Goal: Check status: Check status

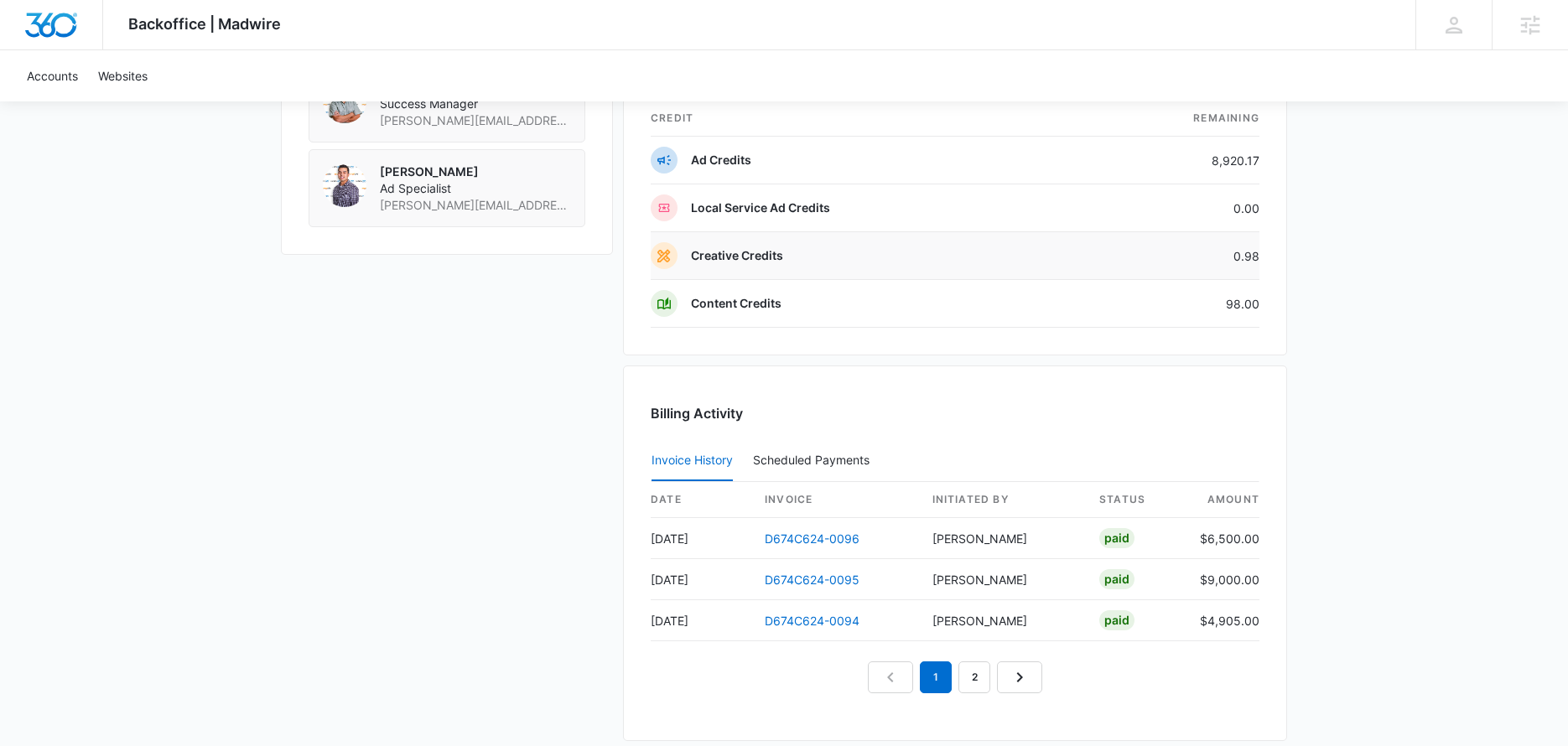
scroll to position [1484, 0]
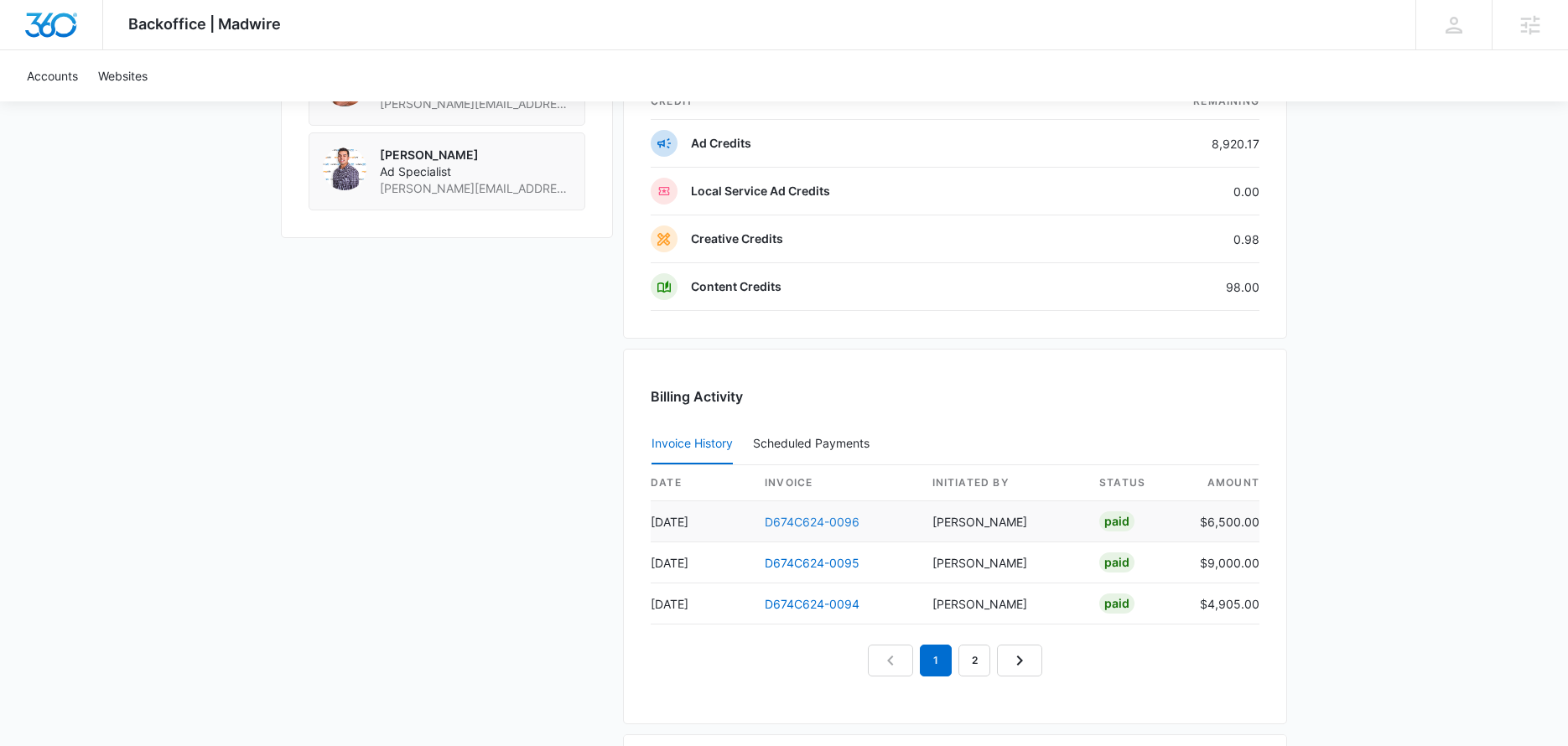
click at [798, 523] on link "D674C624-0096" at bounding box center [812, 522] width 95 height 14
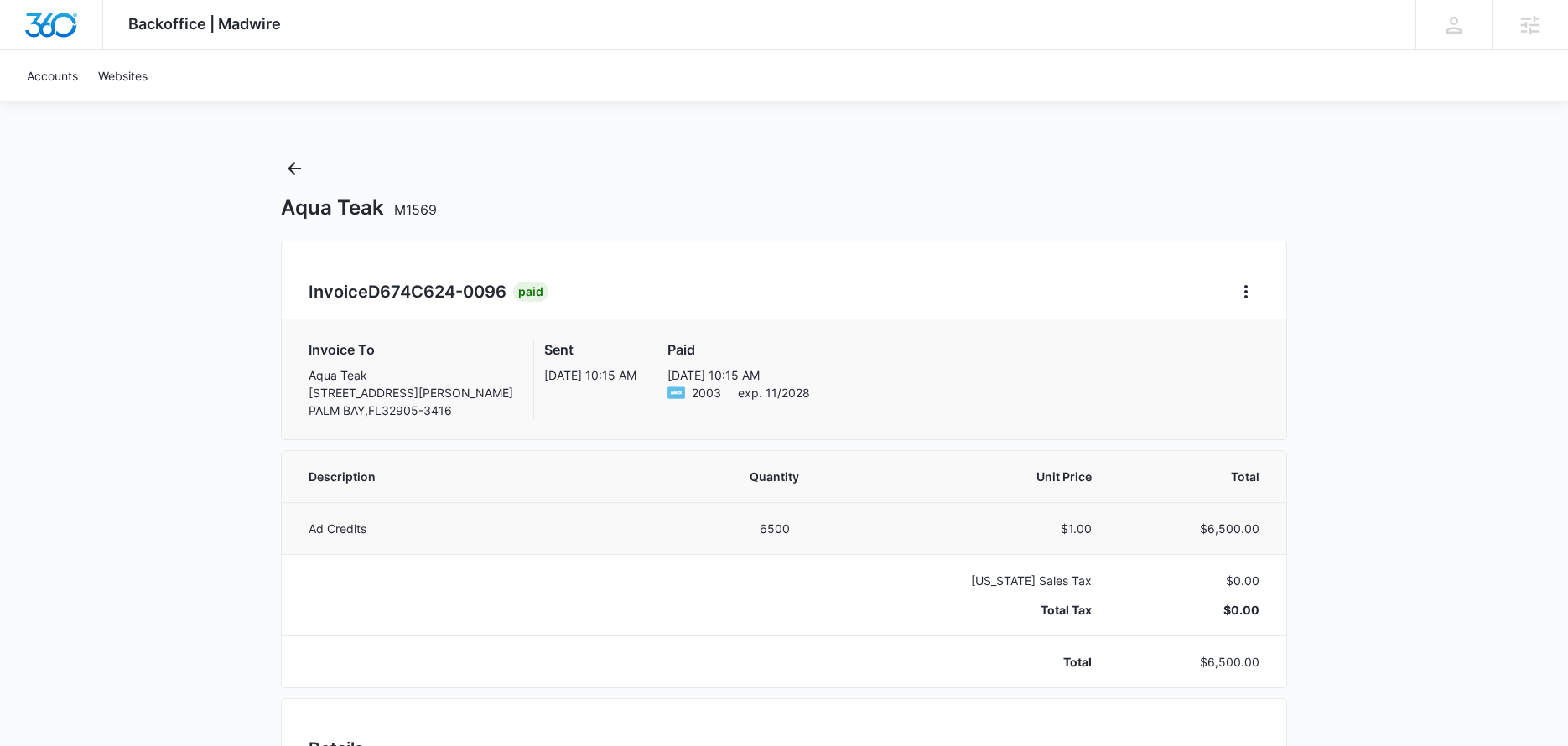
scroll to position [4, 0]
click at [279, 156] on div "Backoffice | Madwire Apps Settings [PERSON_NAME] [PERSON_NAME][EMAIL_ADDRESS][P…" at bounding box center [784, 752] width 1568 height 1513
click at [295, 162] on icon "Back" at bounding box center [294, 166] width 20 height 20
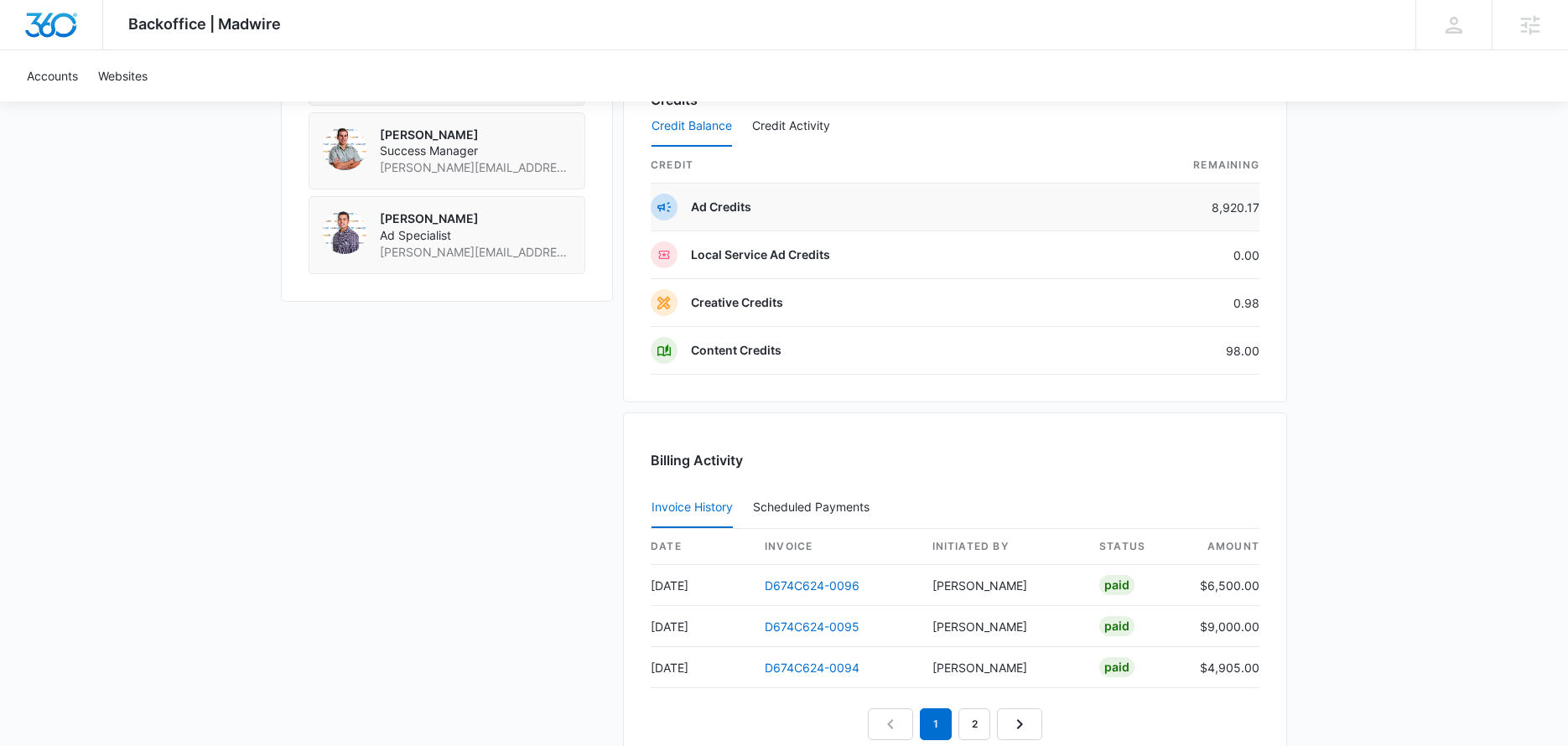
scroll to position [1676, 0]
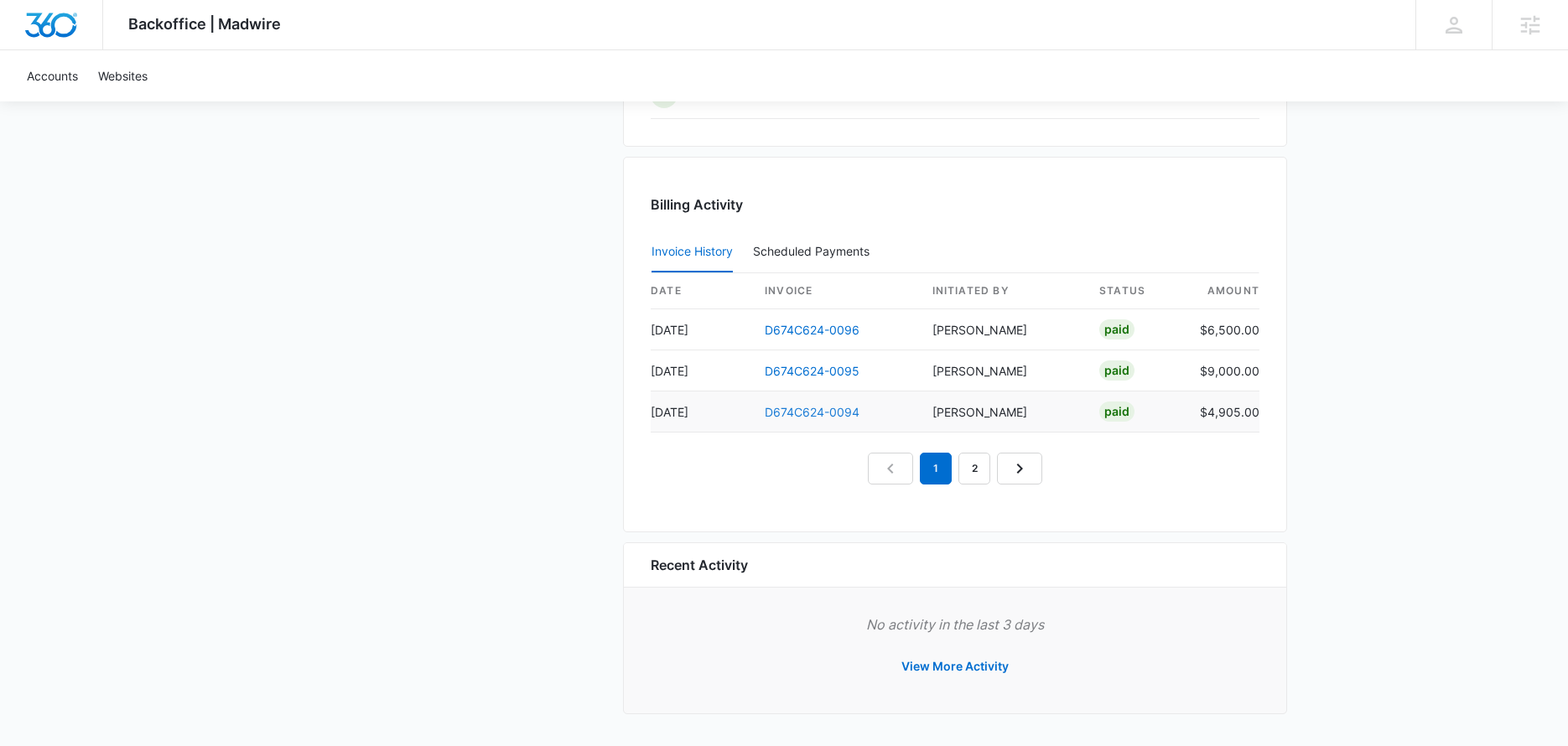
click at [836, 414] on link "D674C624-0094" at bounding box center [812, 411] width 95 height 14
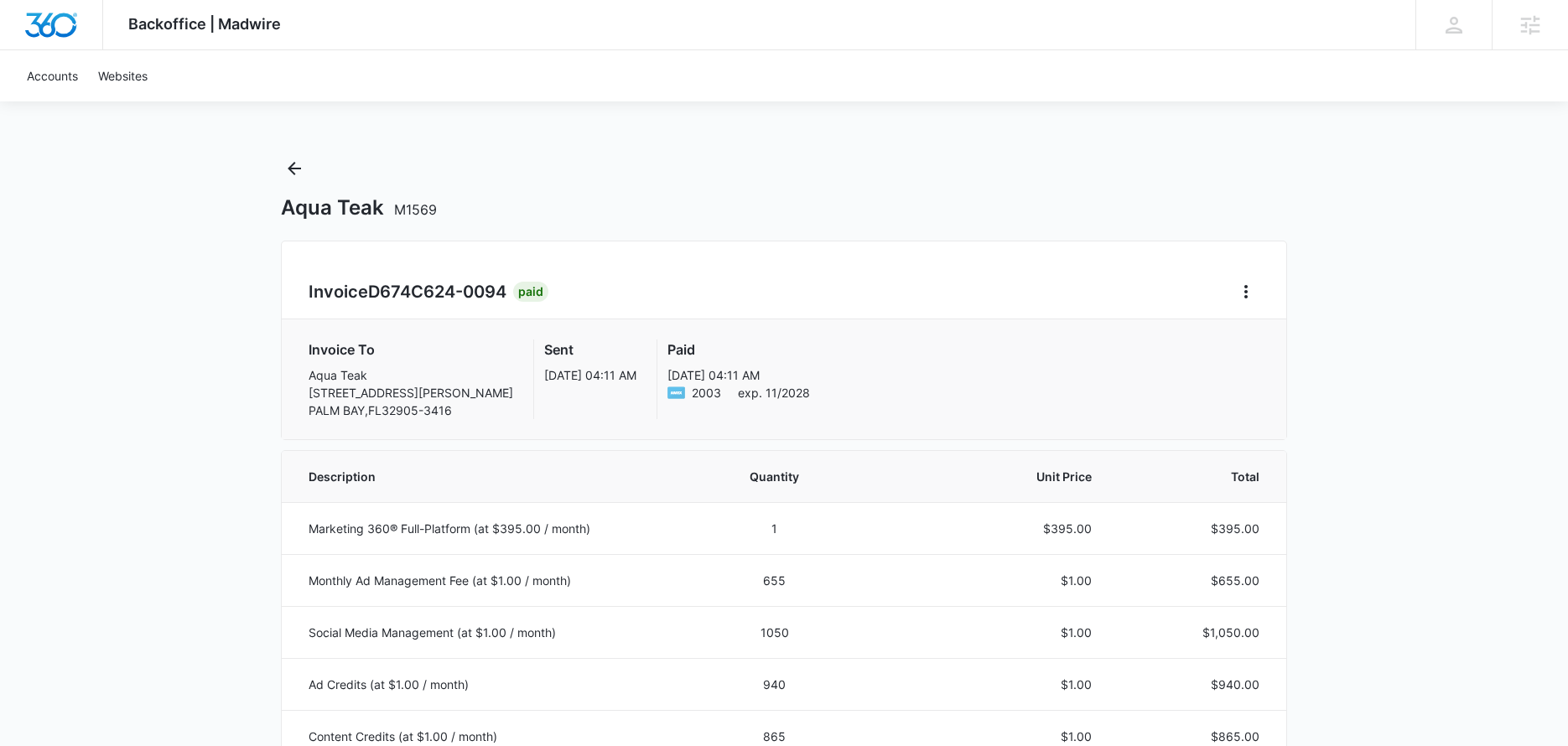
click at [314, 173] on div "Aqua Teak M1569" at bounding box center [784, 188] width 1007 height 65
click at [296, 169] on icon "Back" at bounding box center [294, 168] width 20 height 20
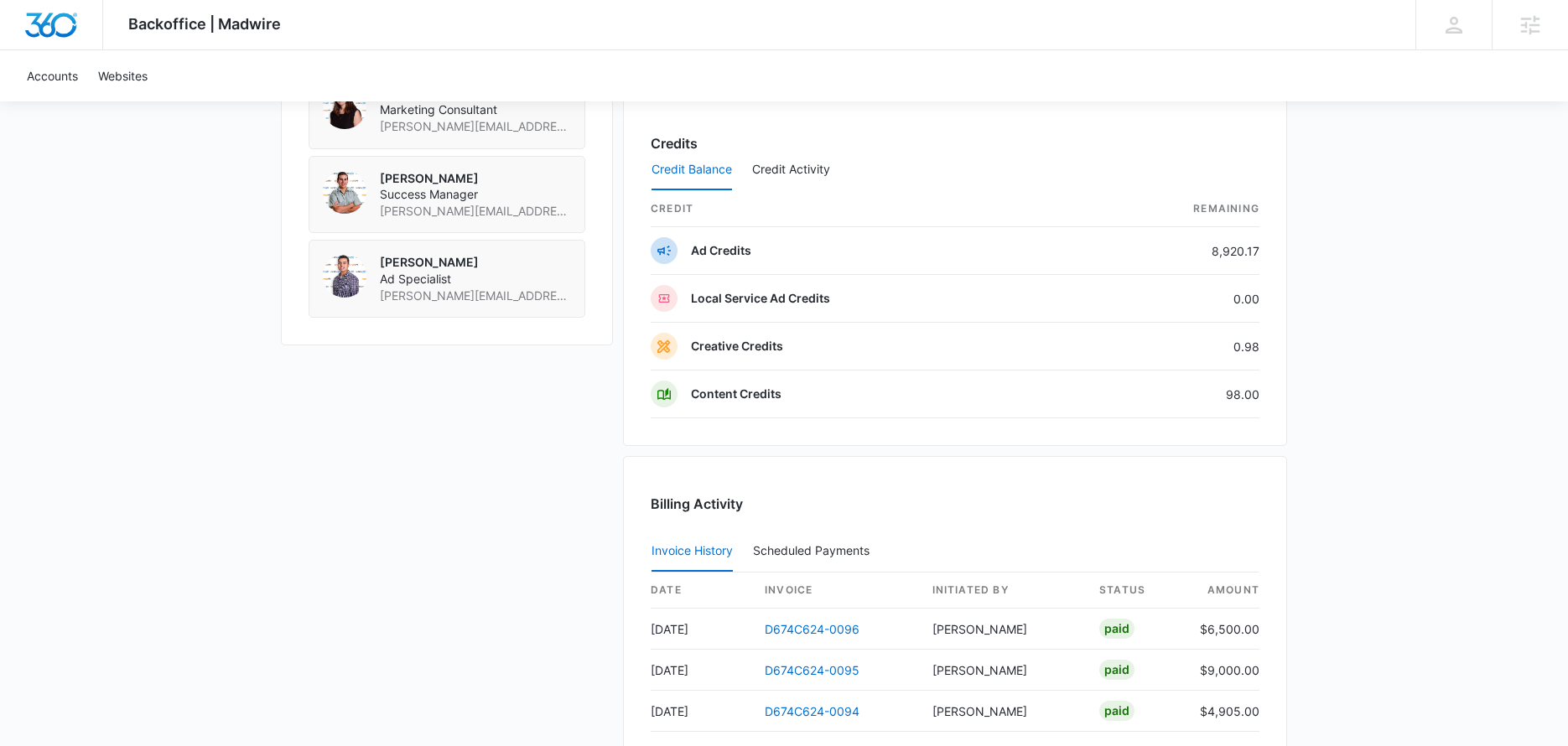
scroll to position [1567, 0]
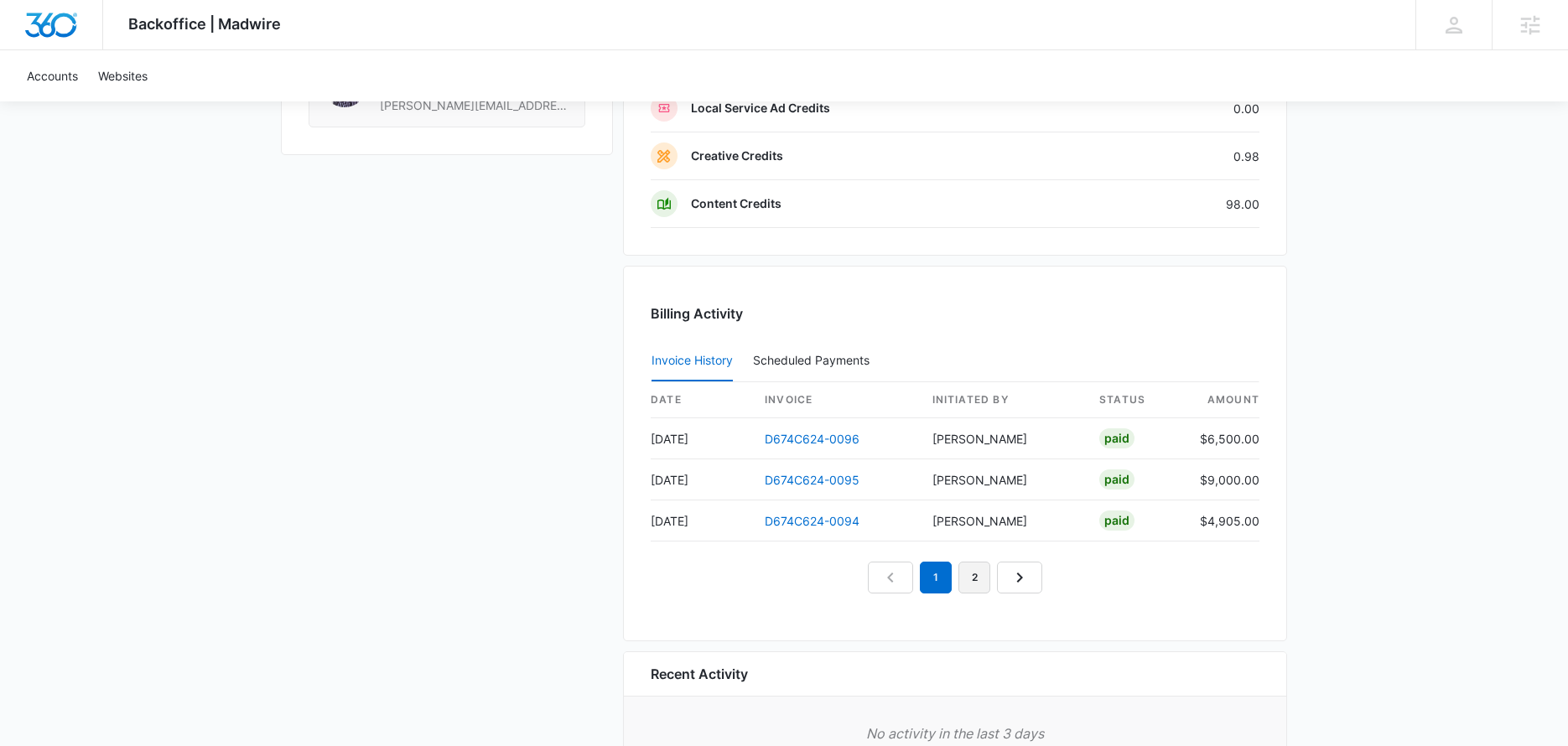
click at [983, 572] on link "2" at bounding box center [974, 578] width 32 height 32
click at [979, 580] on link "3" at bounding box center [994, 578] width 32 height 32
click at [846, 440] on link "D674C624-0090" at bounding box center [812, 438] width 95 height 14
